Goal: Information Seeking & Learning: Learn about a topic

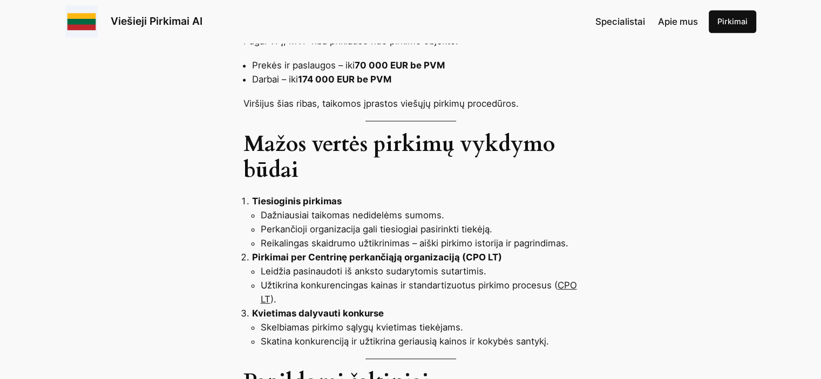
scroll to position [864, 0]
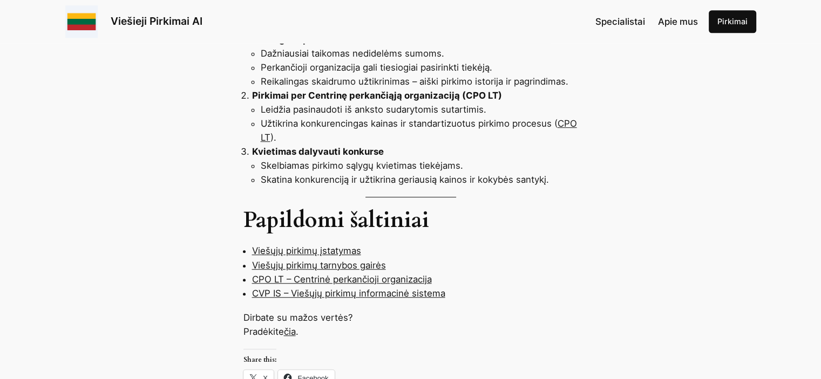
click at [290, 327] on link "čia" at bounding box center [290, 332] width 12 height 11
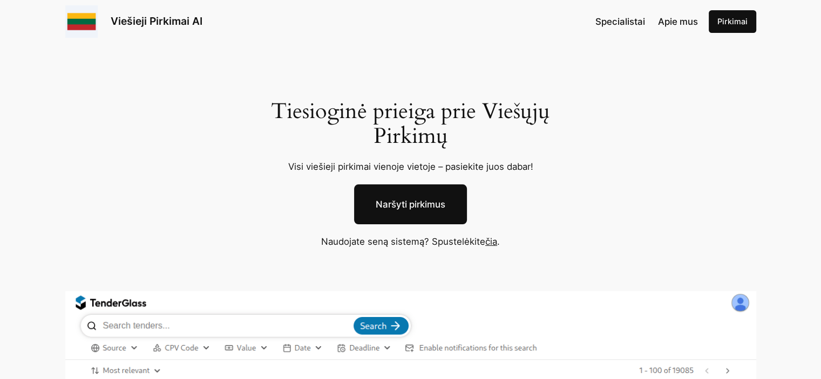
click at [425, 205] on link "Naršyti pirkimus" at bounding box center [410, 205] width 113 height 40
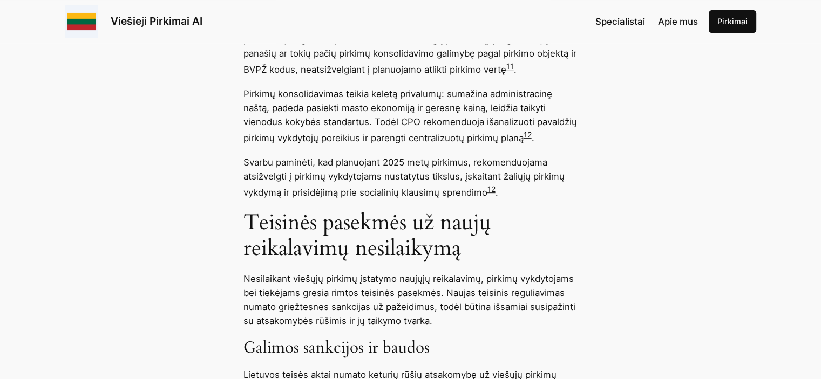
scroll to position [4588, 0]
